Goal: Entertainment & Leisure: Consume media (video, audio)

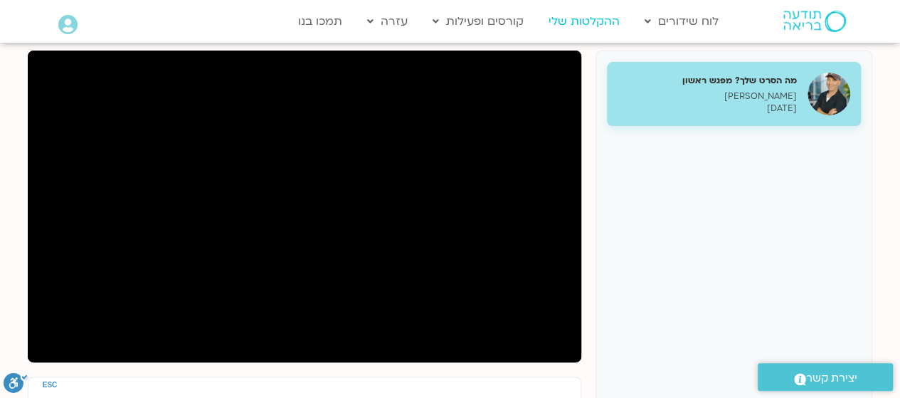
click at [596, 33] on link "ההקלטות שלי" at bounding box center [584, 21] width 85 height 27
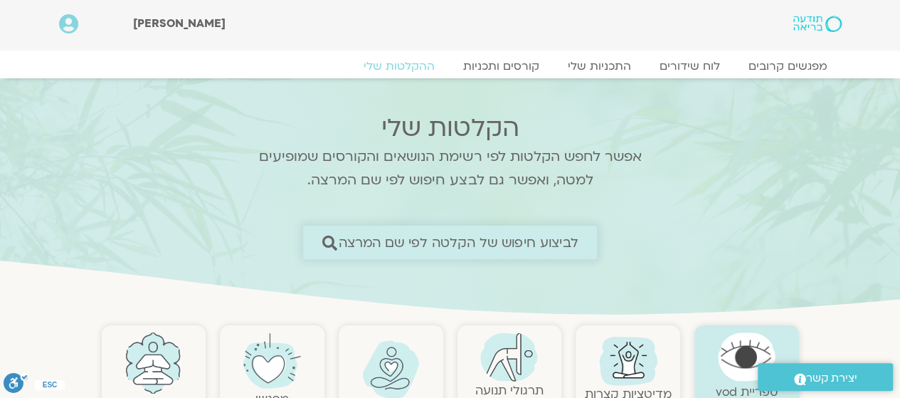
click at [414, 244] on span "לביצוע חיפוש של הקלטה לפי שם המרצה" at bounding box center [459, 242] width 240 height 15
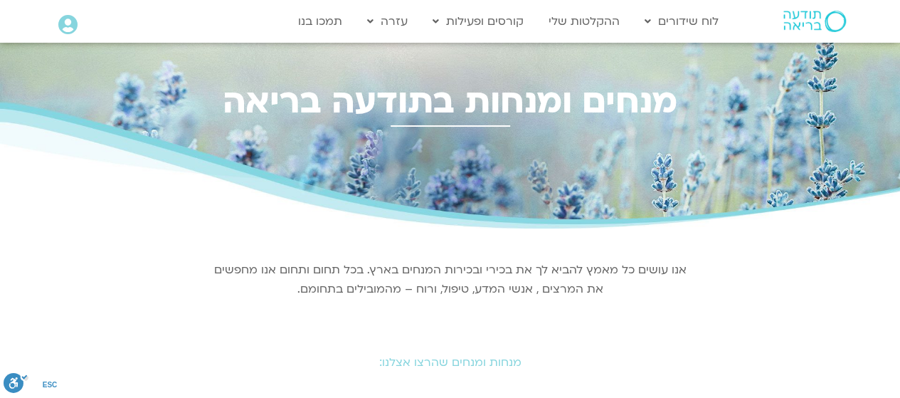
scroll to position [132, 0]
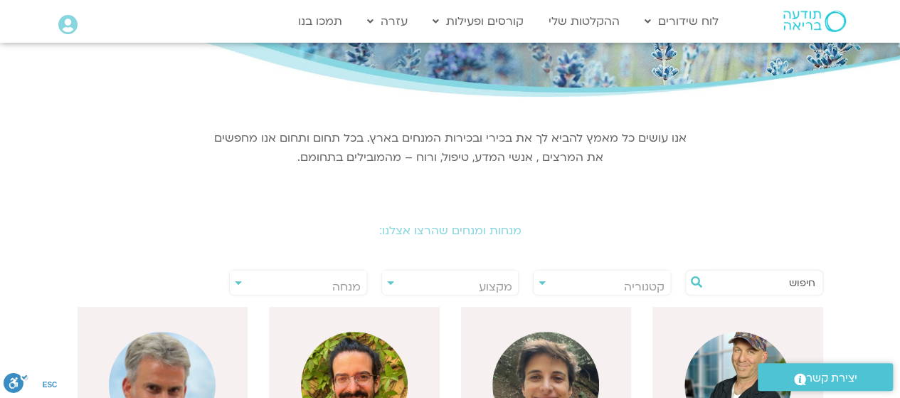
click at [764, 281] on input "text" at bounding box center [761, 282] width 108 height 24
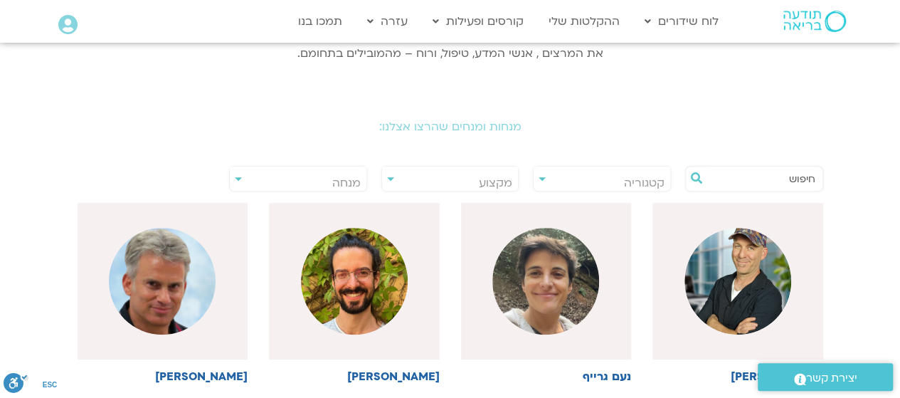
scroll to position [237, 0]
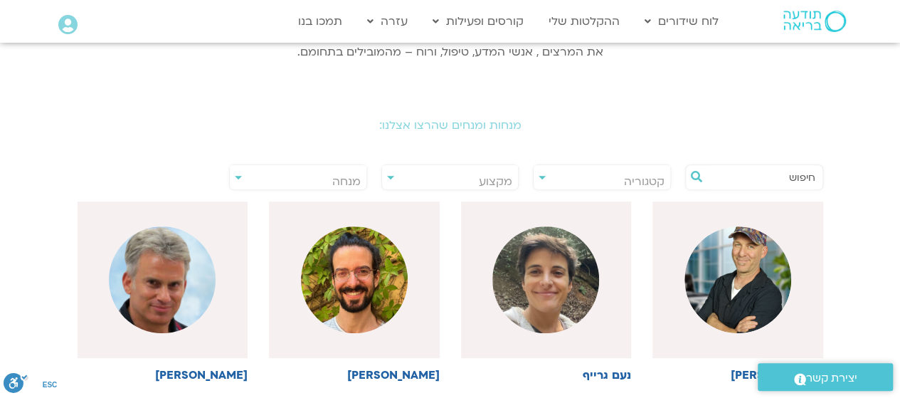
click at [803, 176] on input "text" at bounding box center [761, 177] width 108 height 24
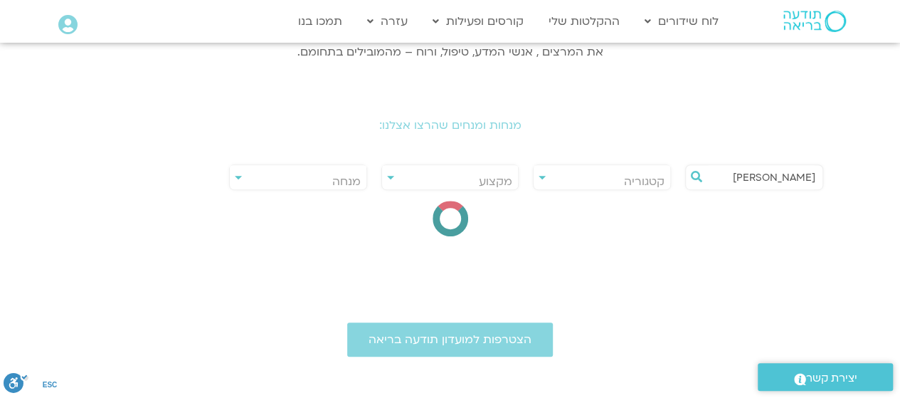
type input "יעל"
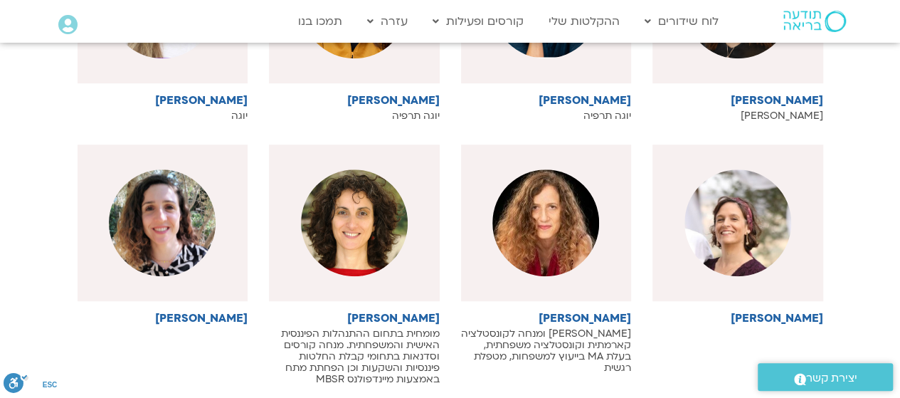
scroll to position [513, 0]
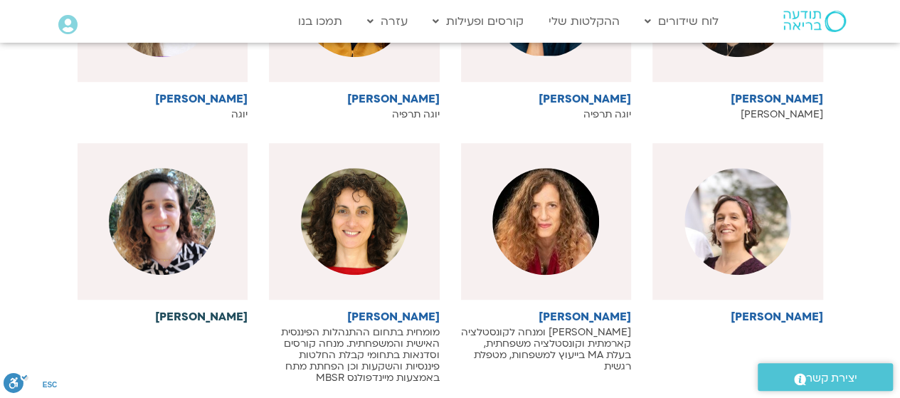
click at [165, 258] on img at bounding box center [162, 221] width 107 height 107
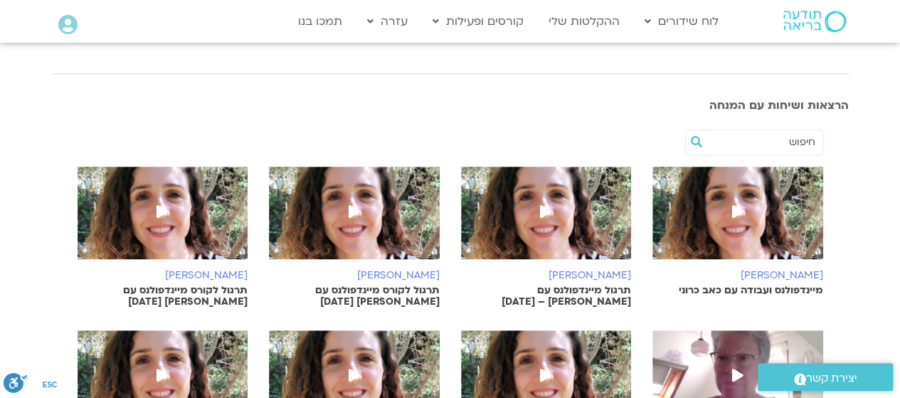
click at [737, 214] on icon at bounding box center [737, 211] width 11 height 13
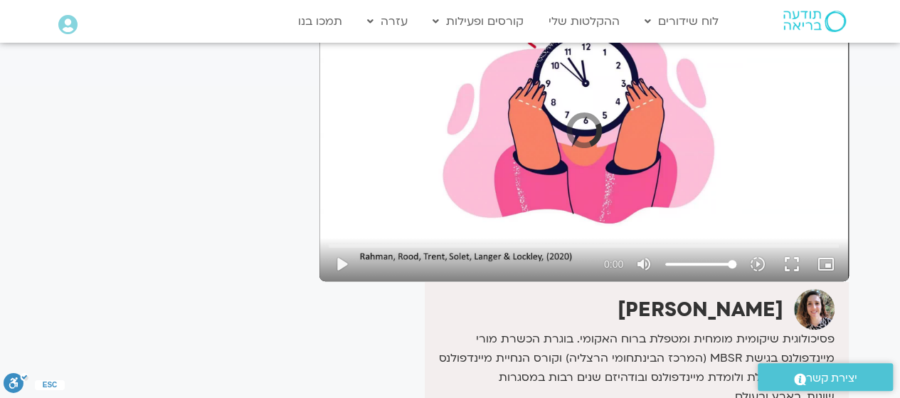
scroll to position [165, 0]
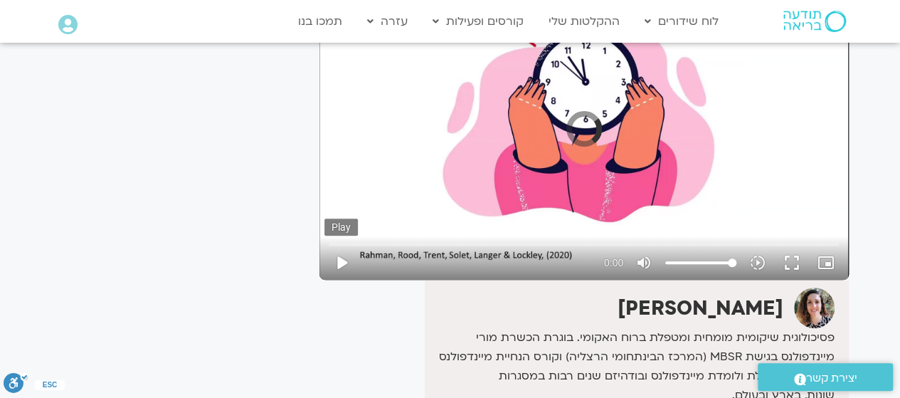
click at [341, 261] on button "play_arrow" at bounding box center [341, 262] width 34 height 34
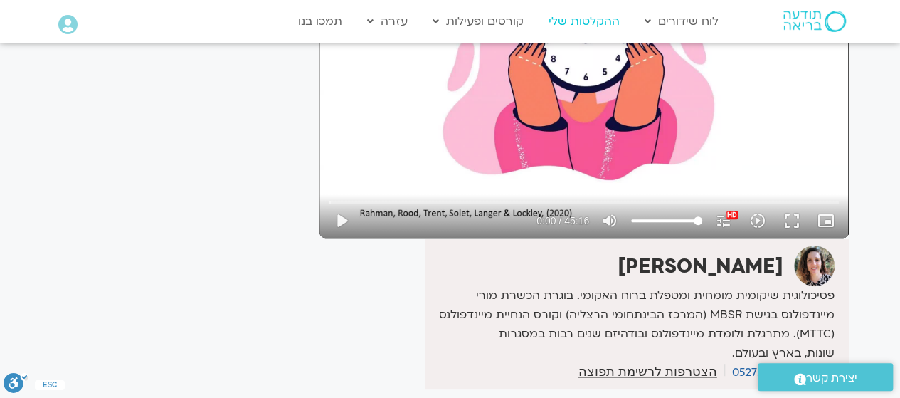
scroll to position [208, 0]
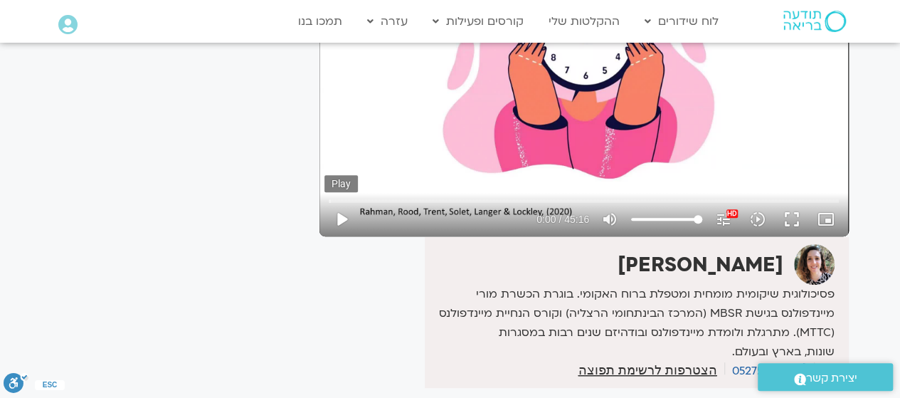
click at [339, 218] on button "play_arrow" at bounding box center [341, 219] width 34 height 34
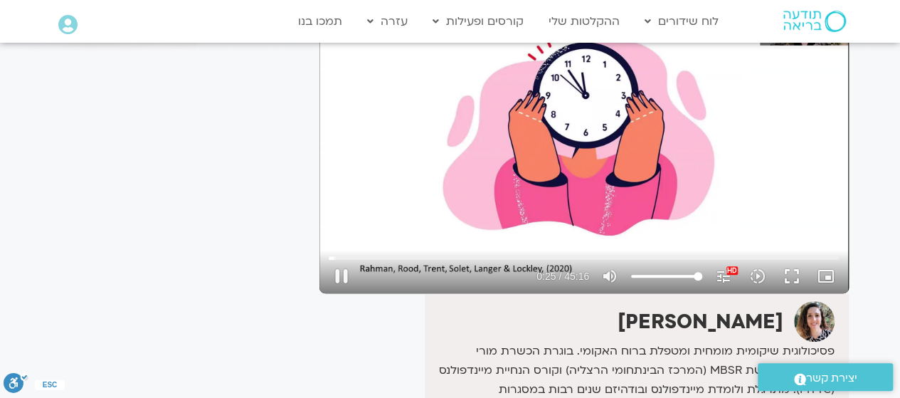
scroll to position [171, 0]
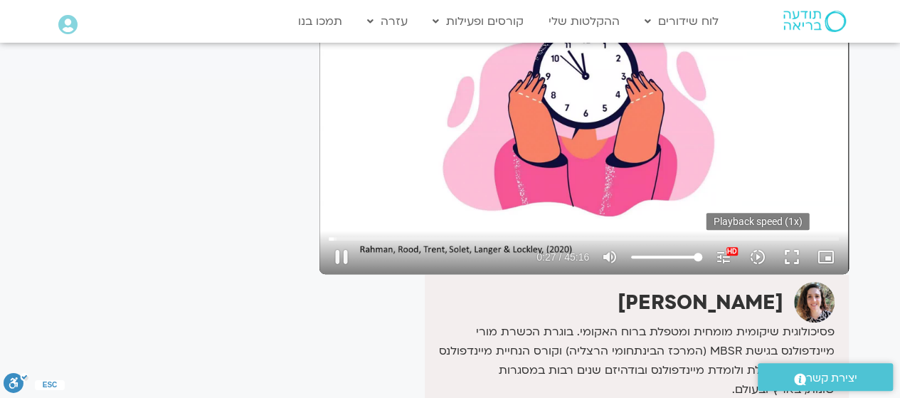
click at [757, 260] on icon "slow_motion_video" at bounding box center [757, 256] width 17 height 17
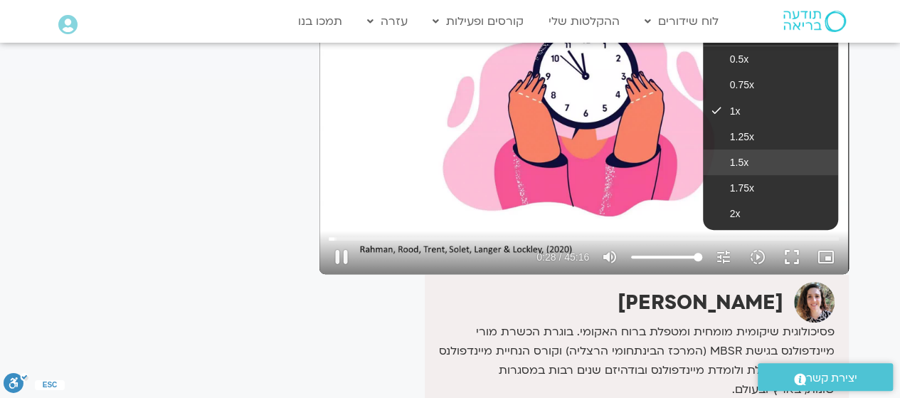
click at [754, 166] on button "1.5x" at bounding box center [770, 162] width 135 height 26
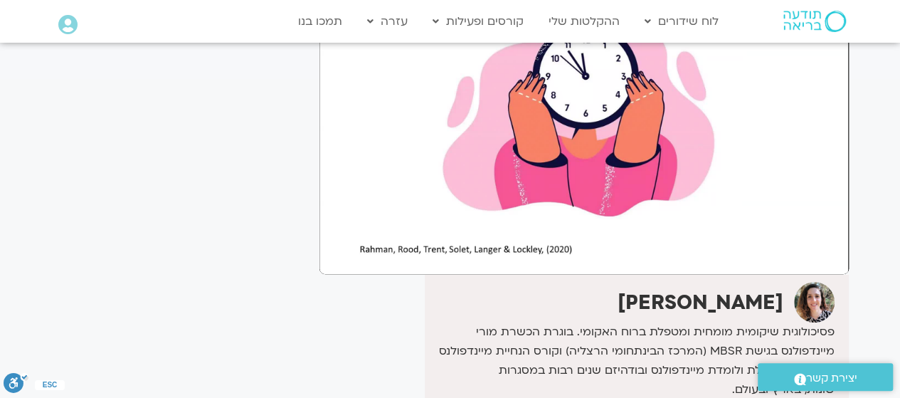
click at [165, 221] on div "It seems we can't find what you're looking for. It seems we can't find what you…" at bounding box center [179, 222] width 268 height 623
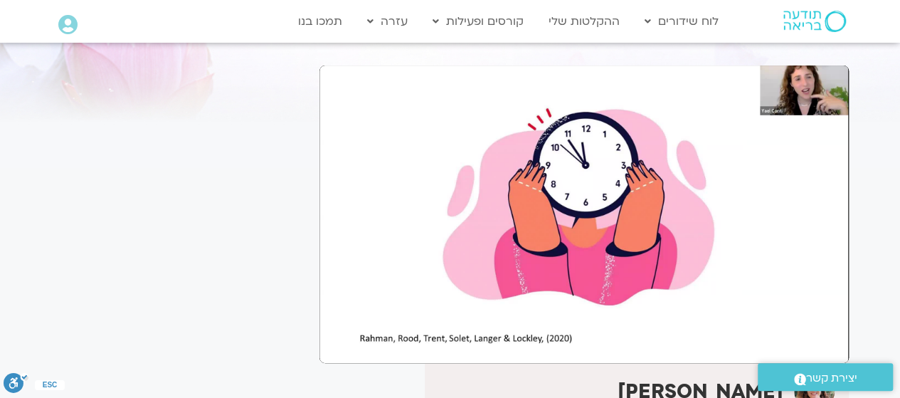
scroll to position [81, 0]
drag, startPoint x: 910, startPoint y: 301, endPoint x: 441, endPoint y: 297, distance: 468.9
click at [441, 297] on div "Skip Ad 4:22 pause 4:01 / 45:16 volume_up Mute tune Resolution Auto 1080p HD HD…" at bounding box center [583, 214] width 529 height 297
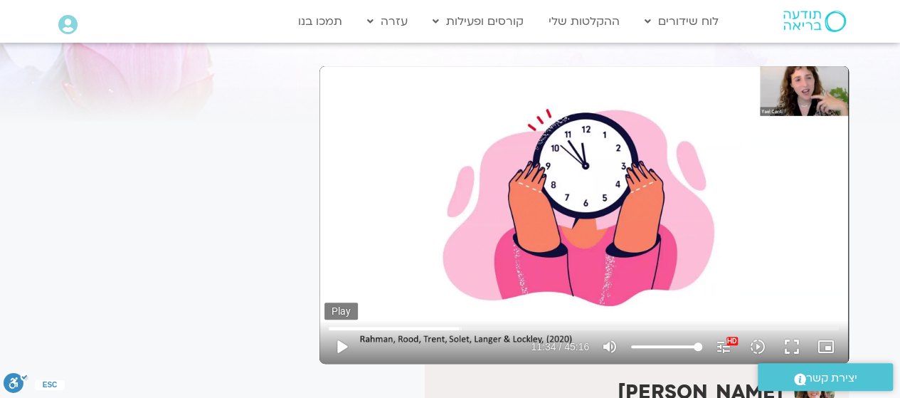
click at [342, 340] on button "play_arrow" at bounding box center [341, 346] width 34 height 34
type input "694.796487"
click at [552, 246] on div "Skip Ad 4:22 pause 14:27 / 45:16 volume_up Mute tune Resolution Auto 1080p HD H…" at bounding box center [583, 214] width 529 height 297
click at [552, 246] on div "Skip Ad 4:22 play_arrow 14:27 / 45:16 volume_up Mute tune Resolution Auto 1080p…" at bounding box center [583, 214] width 529 height 297
click at [790, 341] on button "fullscreen" at bounding box center [792, 346] width 34 height 34
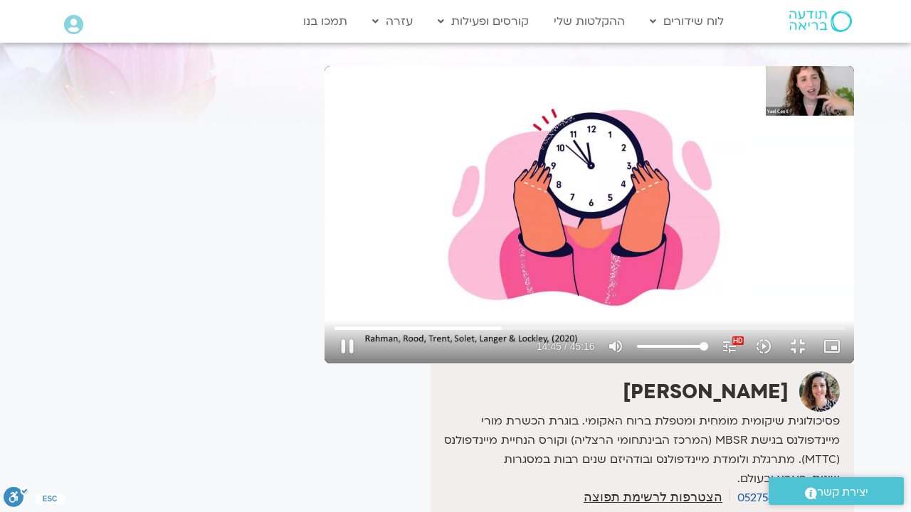
type input "886.005644"
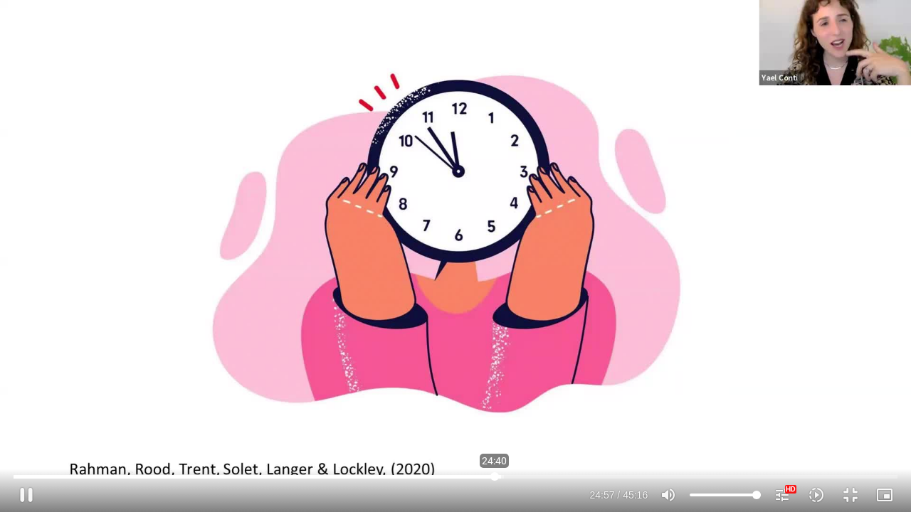
click at [495, 397] on input "Seek" at bounding box center [456, 476] width 884 height 9
click at [490, 397] on input "Seek" at bounding box center [456, 476] width 884 height 9
click at [480, 397] on input "Seek" at bounding box center [456, 476] width 884 height 9
click at [30, 397] on button "pause" at bounding box center [26, 495] width 34 height 34
click at [9, 397] on button "play_arrow" at bounding box center [26, 495] width 34 height 34
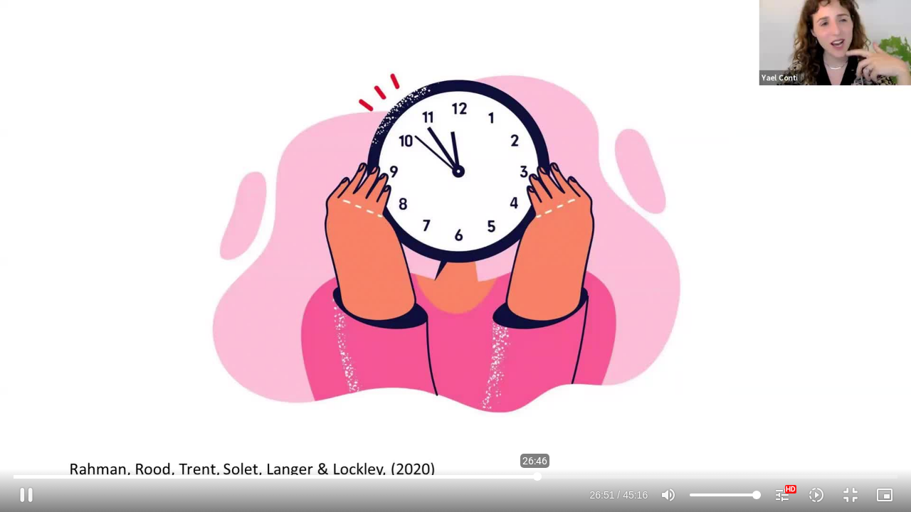
click at [535, 397] on input "Seek" at bounding box center [456, 476] width 884 height 9
click at [530, 397] on input "Seek" at bounding box center [456, 476] width 884 height 9
click at [754, 397] on input "Seek" at bounding box center [456, 476] width 884 height 9
click at [751, 397] on input "Seek" at bounding box center [456, 476] width 884 height 9
click at [748, 397] on input "Seek" at bounding box center [456, 476] width 884 height 9
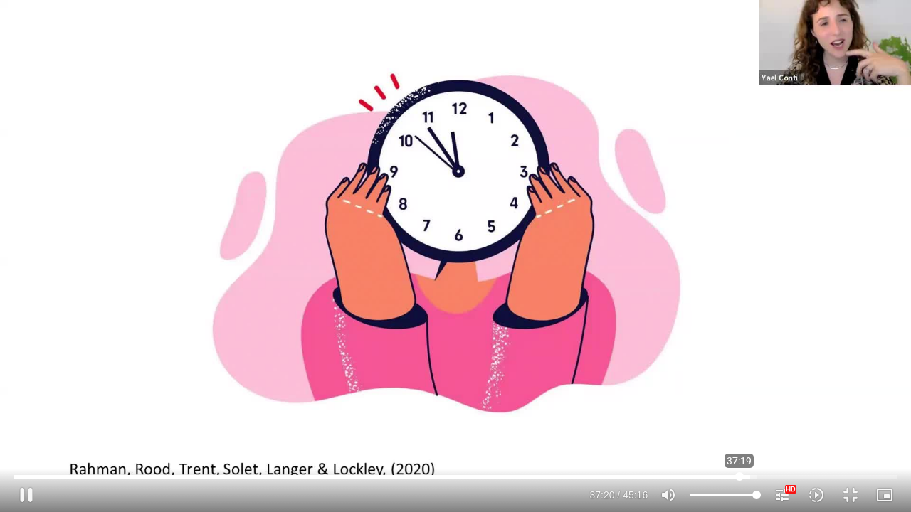
click at [739, 397] on input "Seek" at bounding box center [456, 476] width 884 height 9
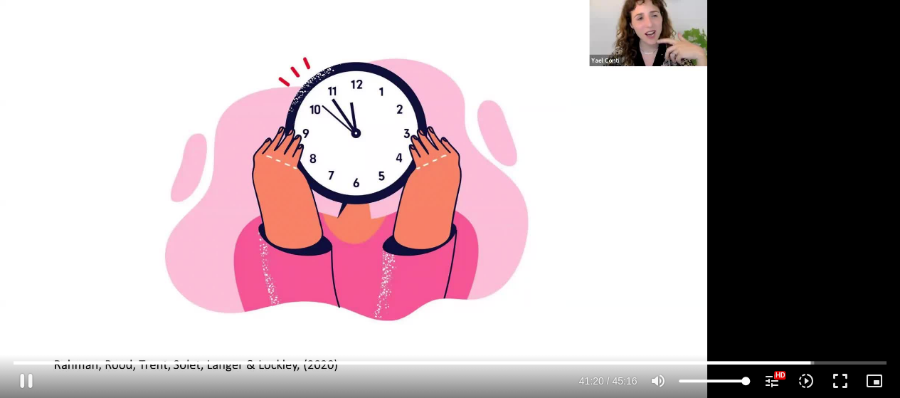
type input "2481.233914"
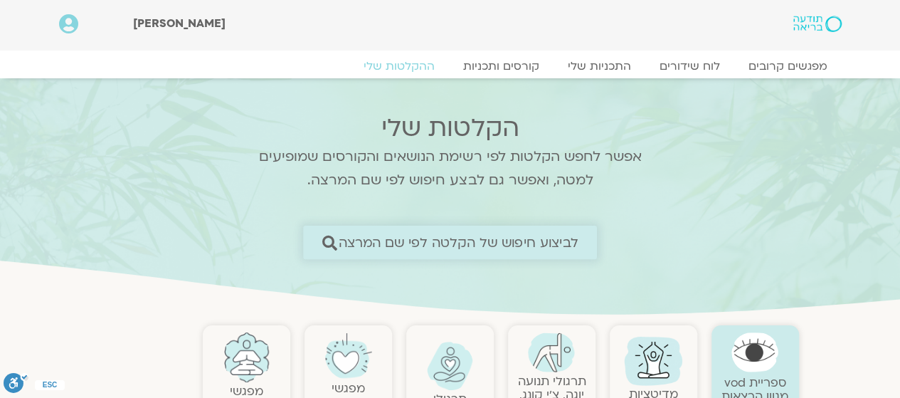
click at [449, 241] on span "לביצוע חיפוש של הקלטה לפי שם המרצה" at bounding box center [459, 242] width 240 height 15
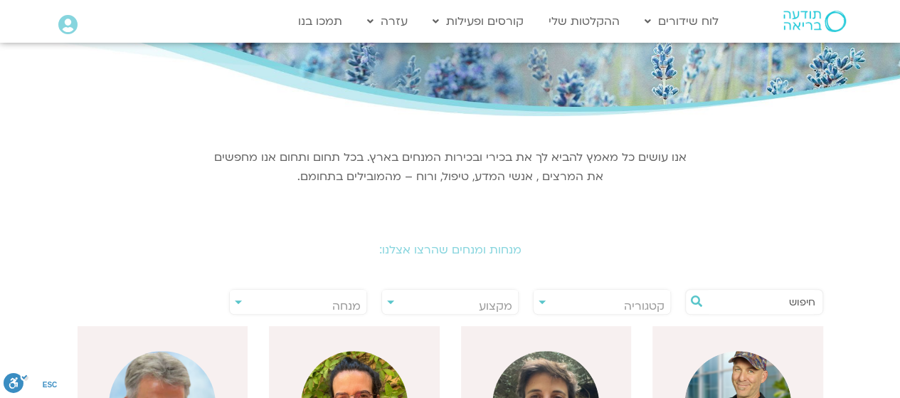
scroll to position [112, 0]
click at [756, 301] on input "text" at bounding box center [761, 302] width 108 height 24
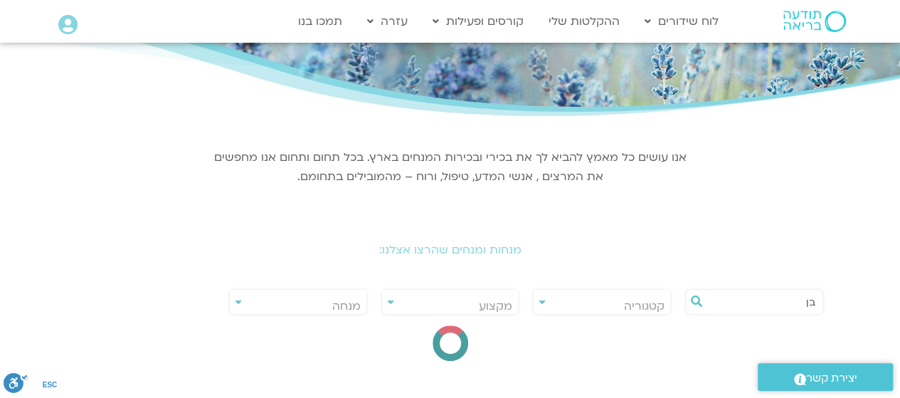
scroll to position [0, 0]
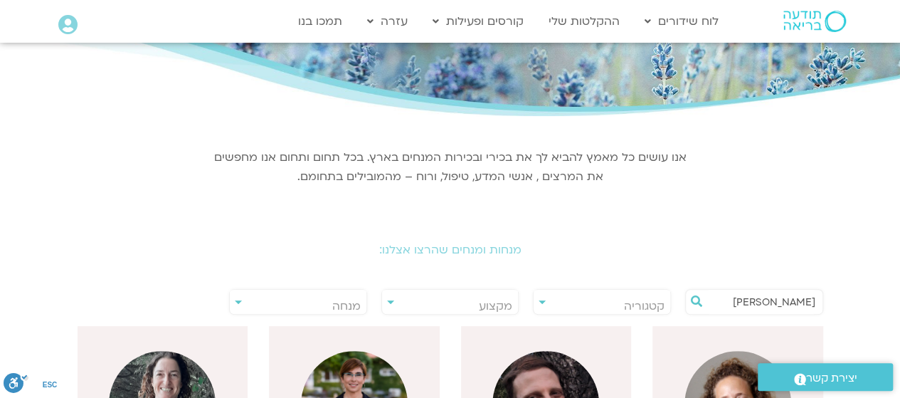
click at [756, 301] on input "בן ק" at bounding box center [761, 302] width 108 height 24
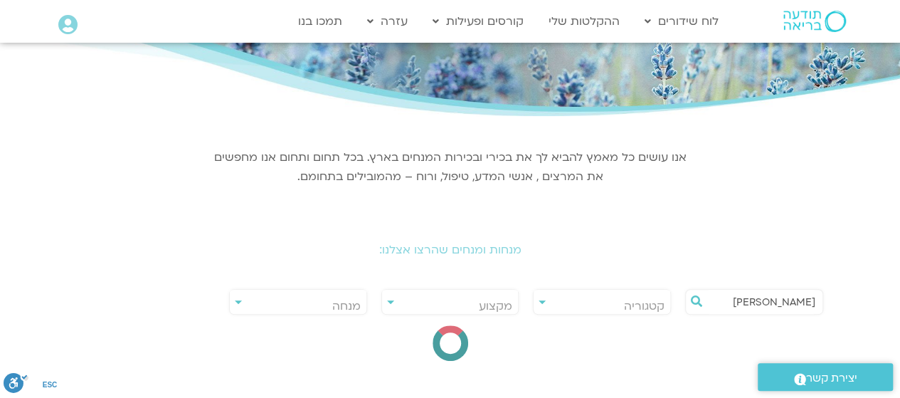
type input "בן קמינסקי"
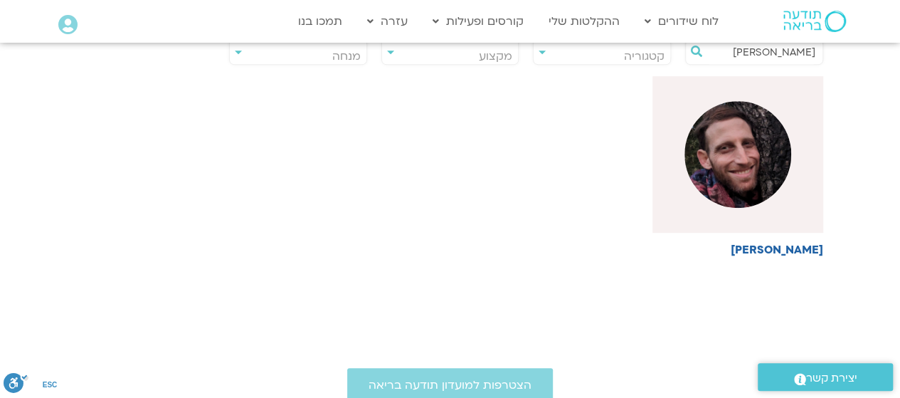
scroll to position [364, 0]
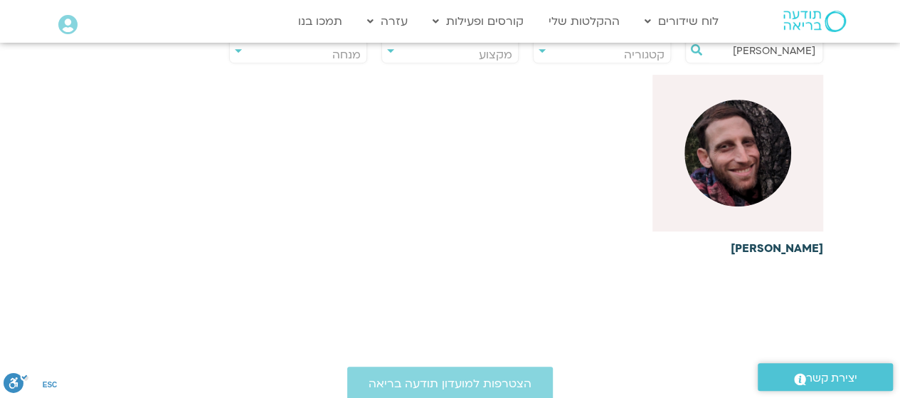
click at [739, 171] on img at bounding box center [738, 153] width 107 height 107
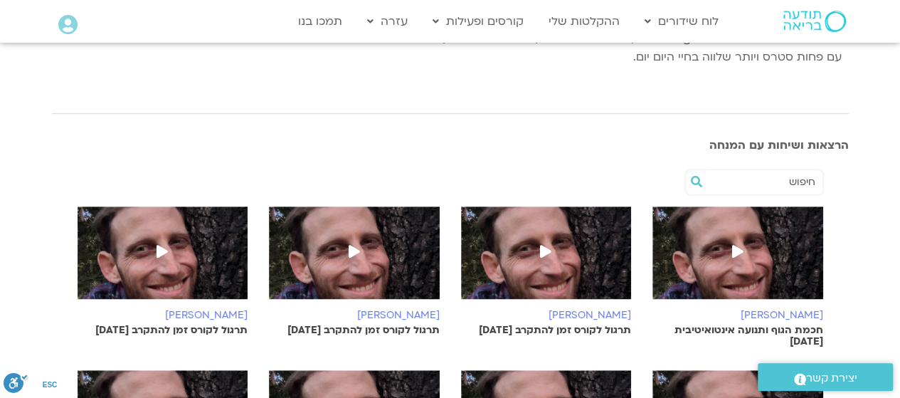
click at [723, 234] on img at bounding box center [738, 259] width 171 height 107
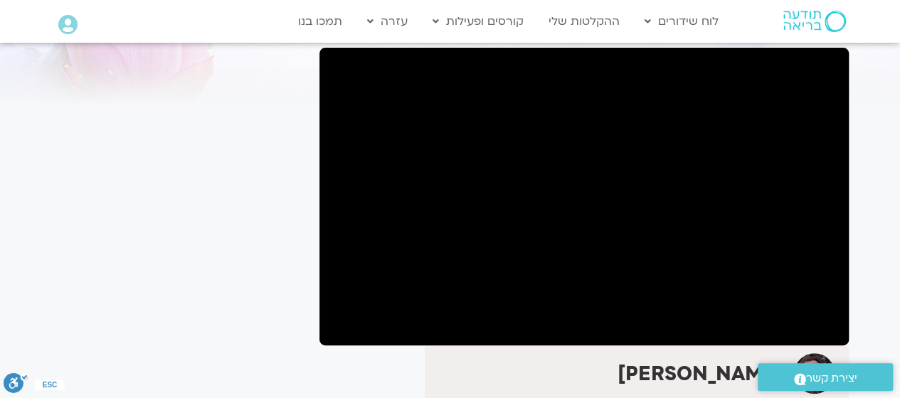
scroll to position [104, 0]
